Goal: Information Seeking & Learning: Find contact information

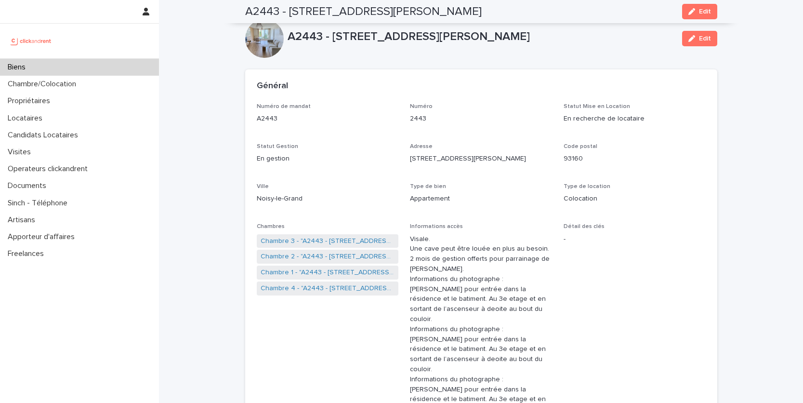
scroll to position [610, 0]
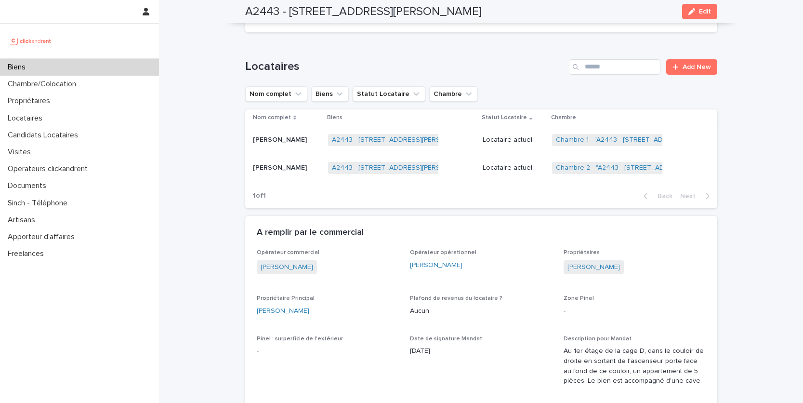
click at [90, 62] on div "Biens" at bounding box center [79, 67] width 159 height 17
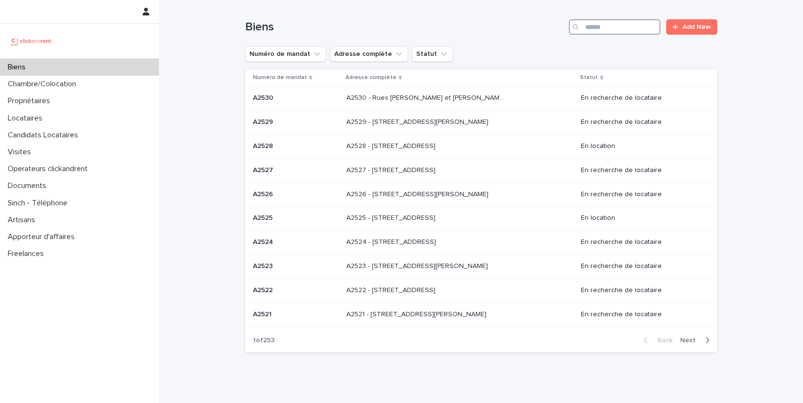
click at [615, 30] on input "Search" at bounding box center [614, 26] width 91 height 15
type input "*****"
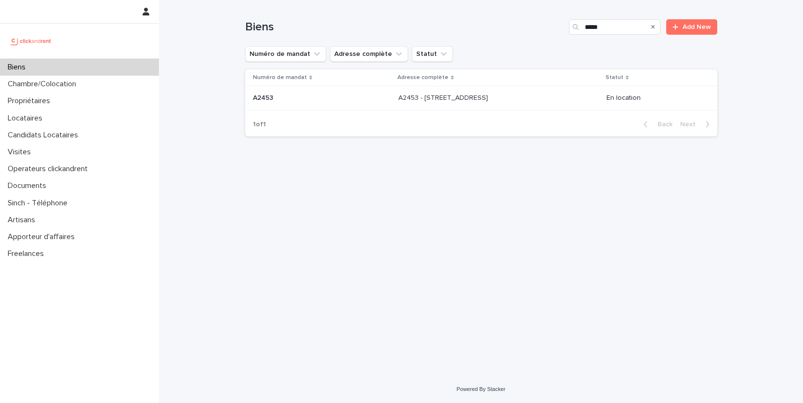
click at [486, 101] on p "A2453 - [STREET_ADDRESS]" at bounding box center [443, 97] width 91 height 10
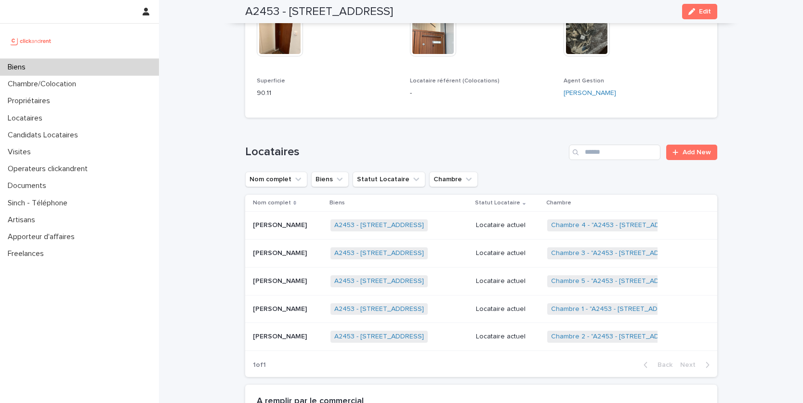
scroll to position [366, 0]
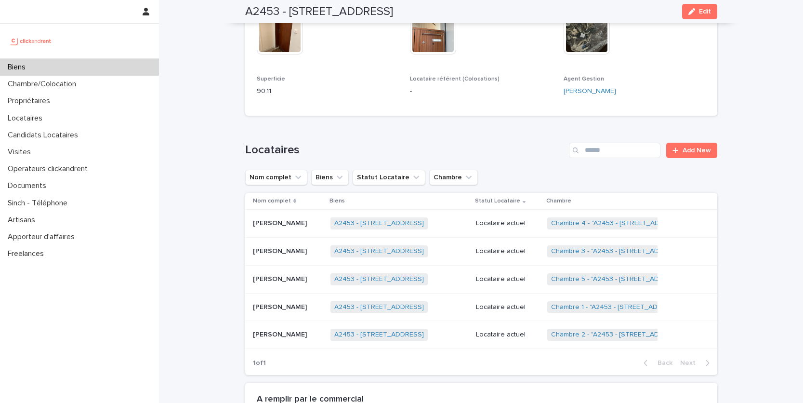
click at [449, 333] on div "A2453 - [STREET_ADDRESS] + 0" at bounding box center [399, 335] width 138 height 20
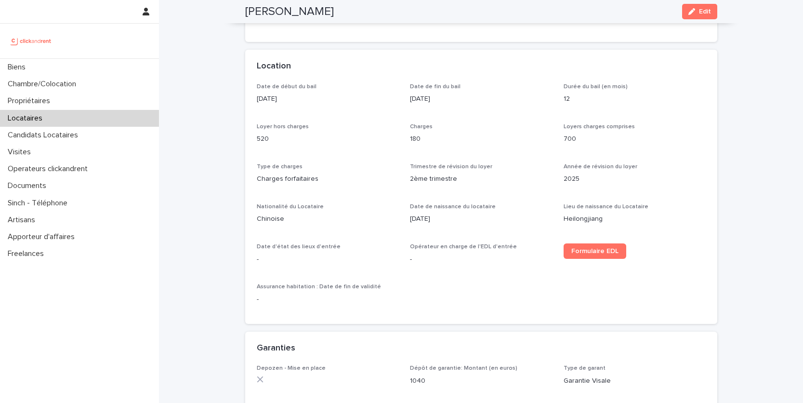
scroll to position [268, 0]
click at [44, 120] on p "Locataires" at bounding box center [27, 118] width 46 height 9
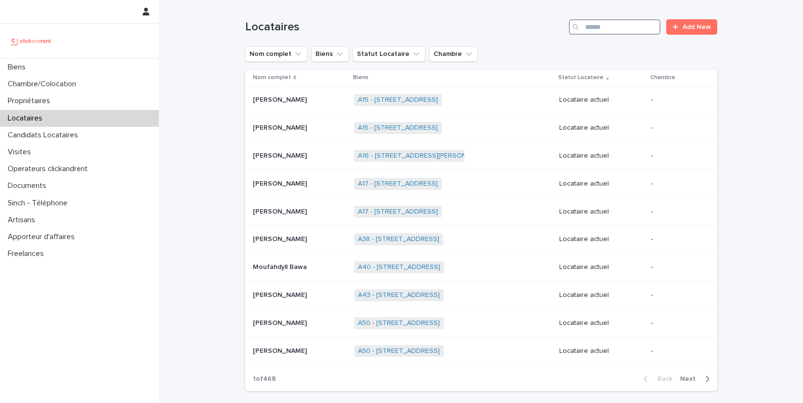
click at [606, 25] on input "Search" at bounding box center [614, 26] width 91 height 15
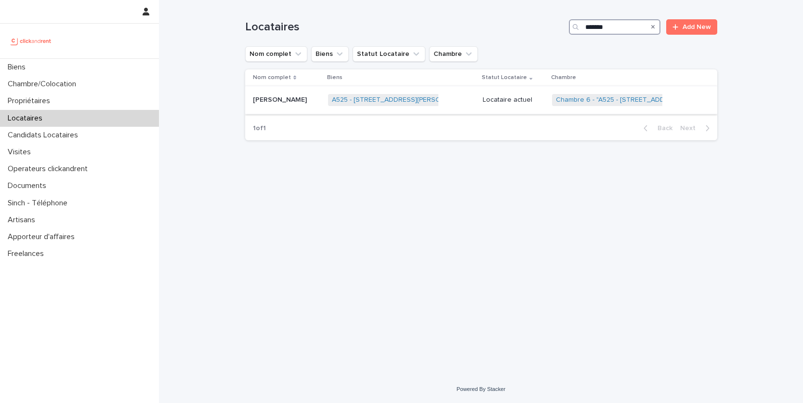
type input "*******"
click at [504, 106] on div "Locataire actuel" at bounding box center [514, 100] width 62 height 16
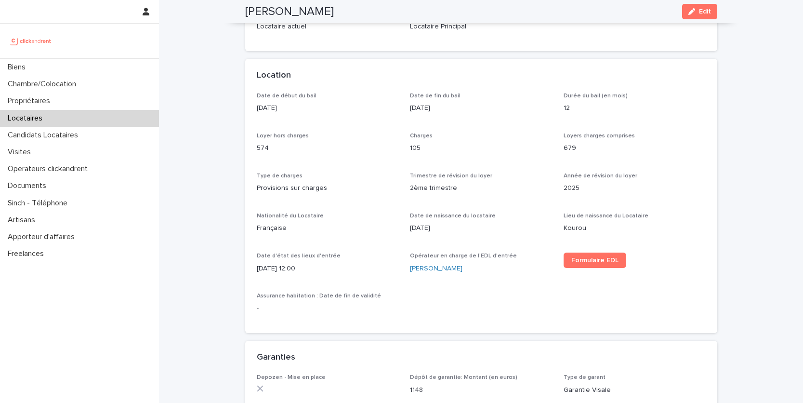
scroll to position [284, 0]
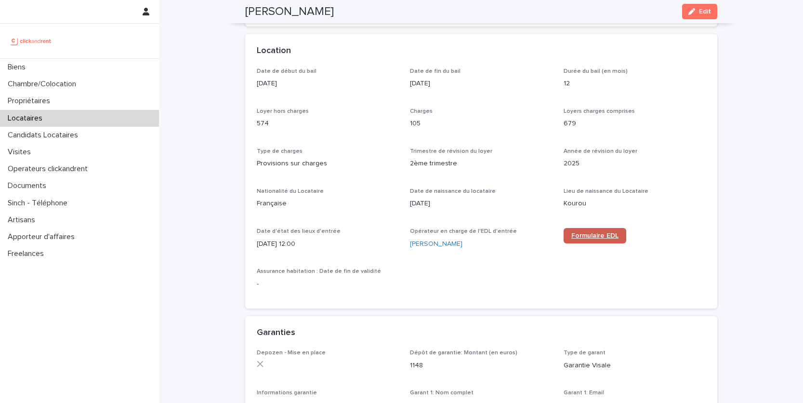
click at [587, 234] on span "Formulaire EDL" at bounding box center [594, 235] width 47 height 7
click at [277, 14] on h2 "[PERSON_NAME]" at bounding box center [289, 12] width 89 height 14
copy div "[PERSON_NAME] Edit"
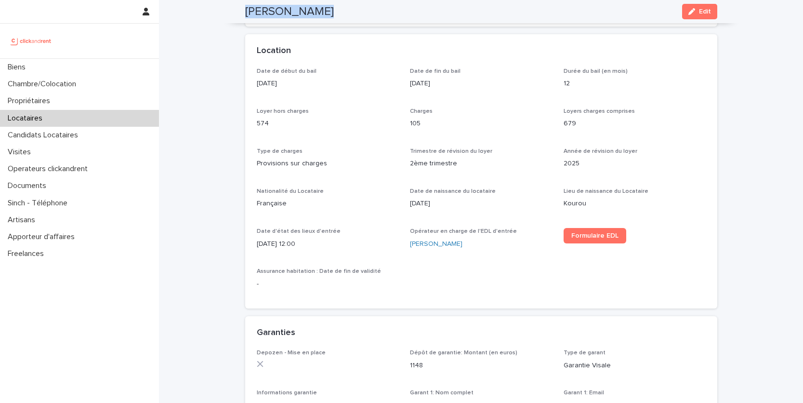
scroll to position [0, 0]
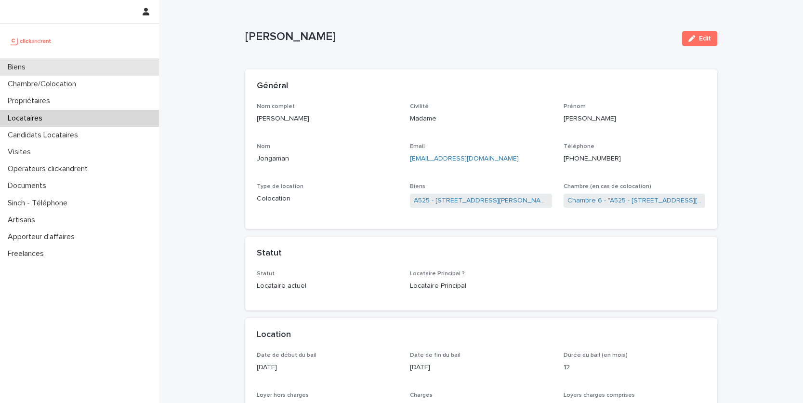
click at [63, 68] on div "Biens" at bounding box center [79, 67] width 159 height 17
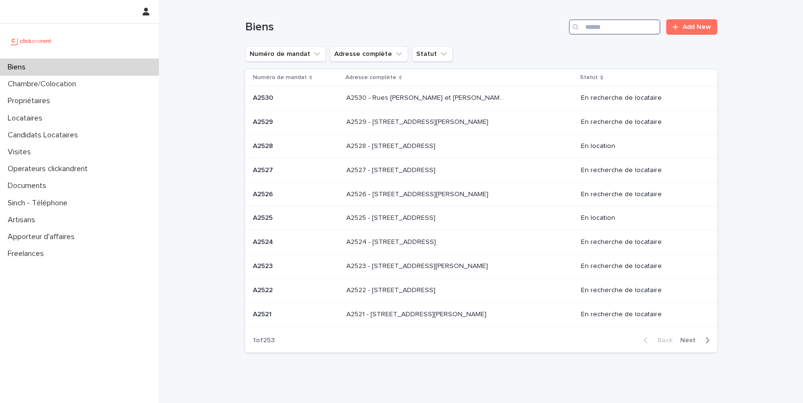
click at [629, 31] on input "Search" at bounding box center [614, 26] width 91 height 15
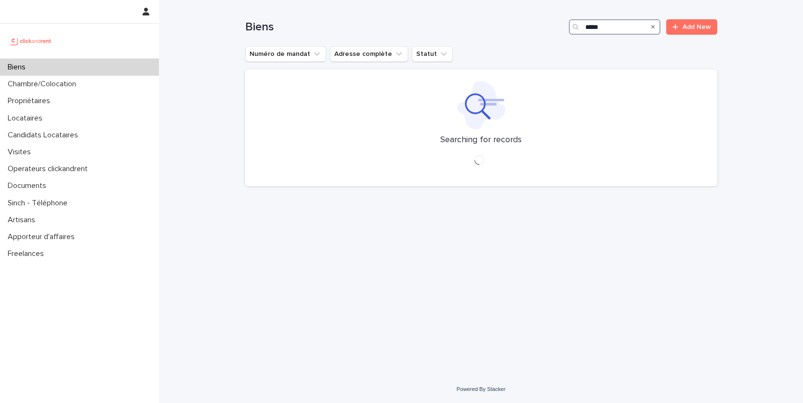
type input "*****"
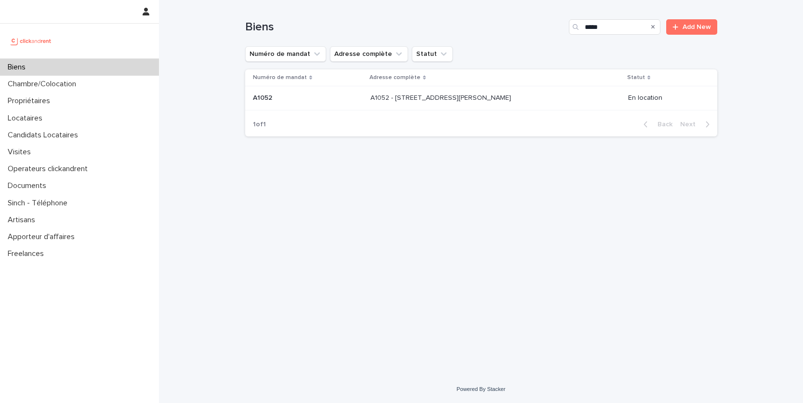
click at [585, 93] on div "A1052 - [STREET_ADDRESS][PERSON_NAME] - [STREET_ADDRESS][PERSON_NAME]" at bounding box center [495, 98] width 250 height 16
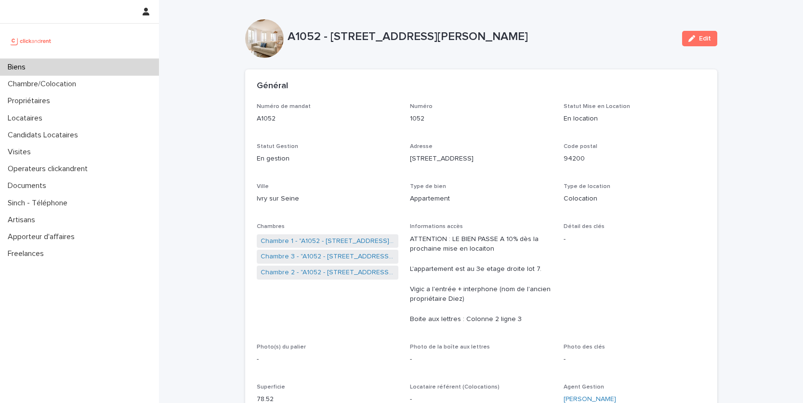
click at [67, 71] on div "Biens" at bounding box center [79, 67] width 159 height 17
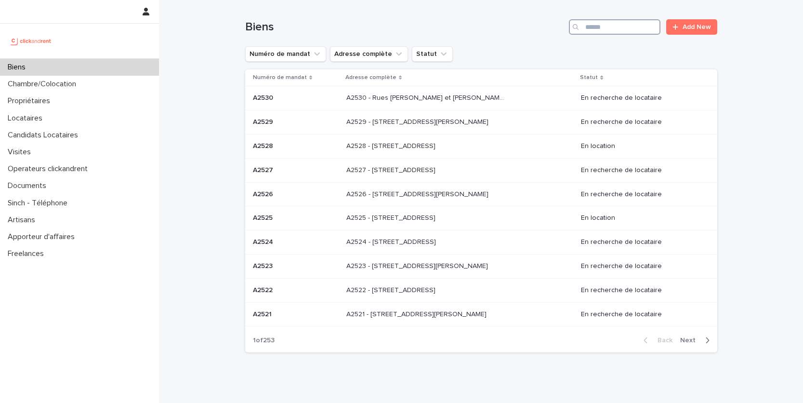
click at [590, 33] on input "Search" at bounding box center [614, 26] width 91 height 15
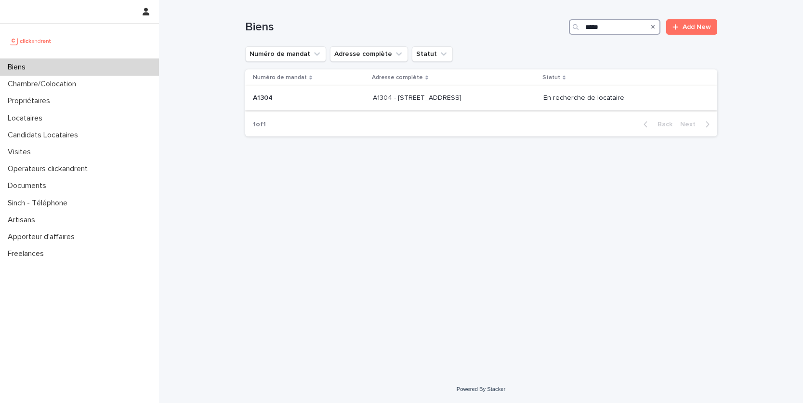
type input "*****"
click at [535, 104] on div "A1304 - [STREET_ADDRESS] A1304 - [STREET_ADDRESS]" at bounding box center [454, 98] width 163 height 16
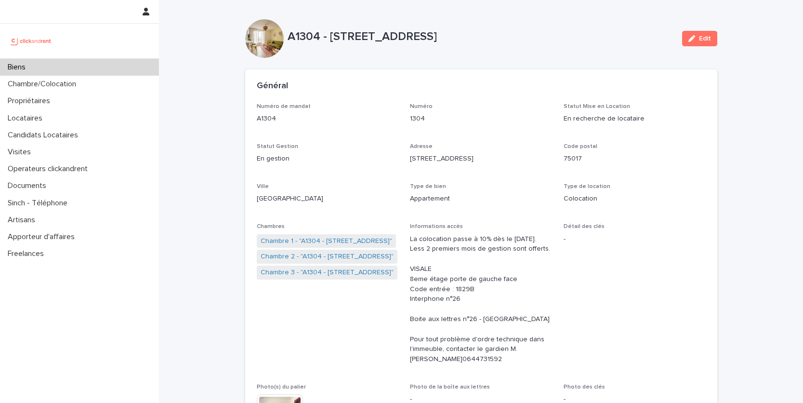
scroll to position [383, 0]
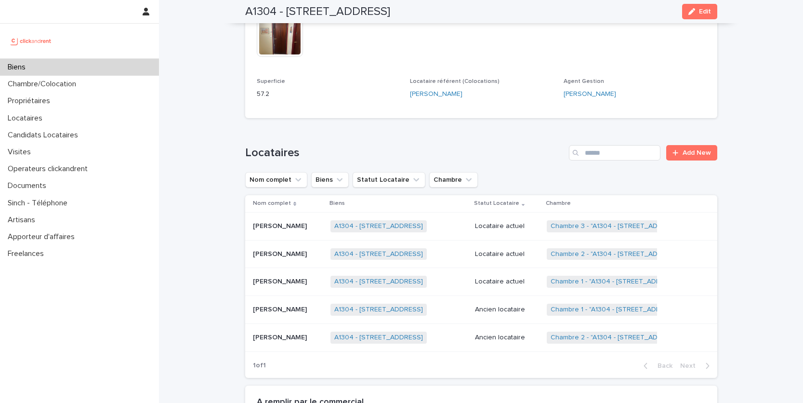
click at [309, 229] on div "[PERSON_NAME] [PERSON_NAME]" at bounding box center [288, 226] width 70 height 16
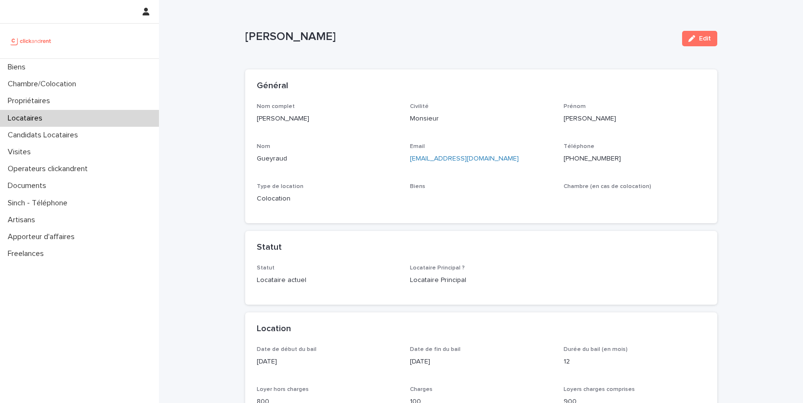
click at [312, 117] on p "[PERSON_NAME]" at bounding box center [328, 119] width 142 height 10
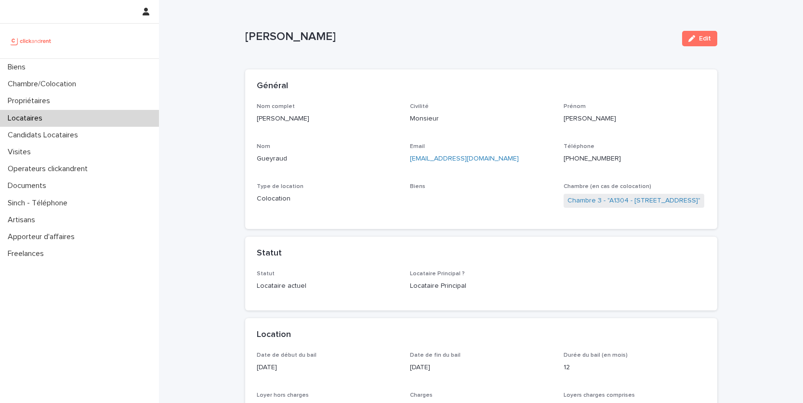
drag, startPoint x: 312, startPoint y: 117, endPoint x: 261, endPoint y: 117, distance: 51.0
click at [261, 117] on p "[PERSON_NAME]" at bounding box center [328, 119] width 142 height 10
copy p "[PERSON_NAME]"
drag, startPoint x: 622, startPoint y: 157, endPoint x: 573, endPoint y: 159, distance: 49.6
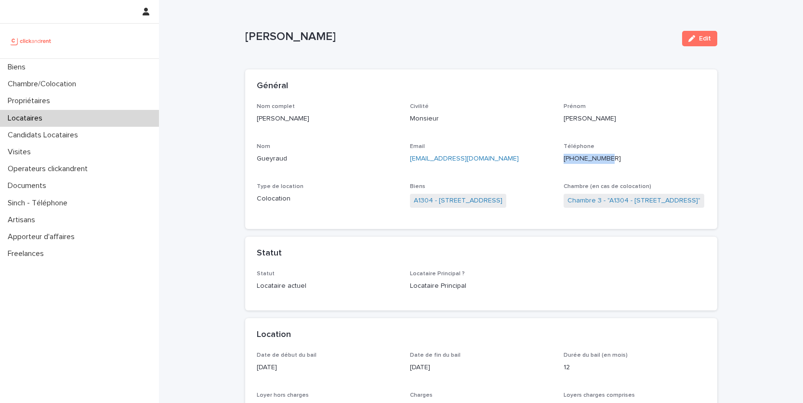
click at [573, 159] on p "[PHONE_NUMBER]" at bounding box center [634, 159] width 142 height 10
copy ringoverc2c-number-84e06f14122c "[PHONE_NUMBER]"
